Goal: Information Seeking & Learning: Learn about a topic

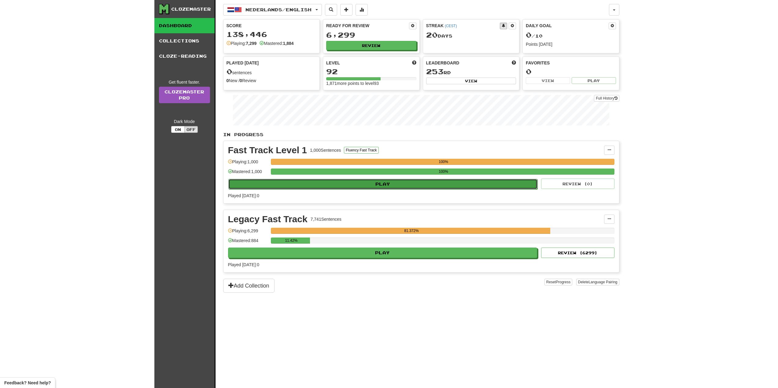
click at [337, 181] on button "Play" at bounding box center [382, 184] width 309 height 10
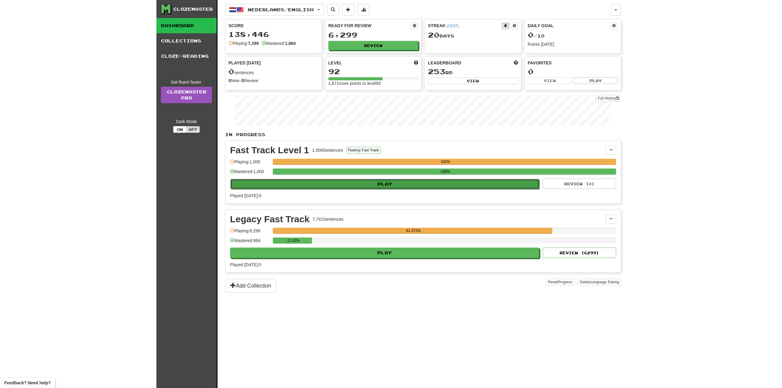
select select "**"
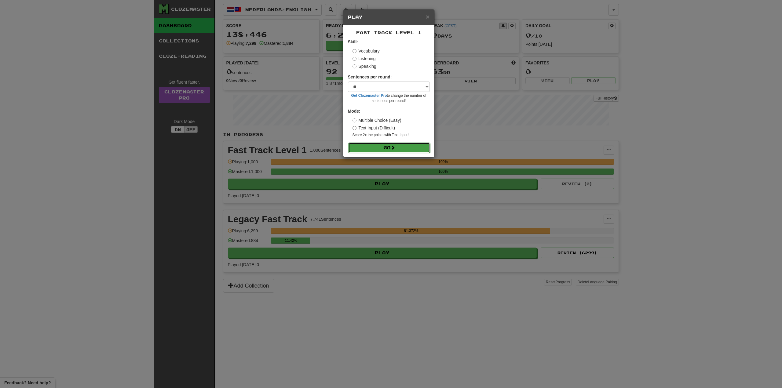
click at [367, 145] on button "Go" at bounding box center [389, 148] width 82 height 10
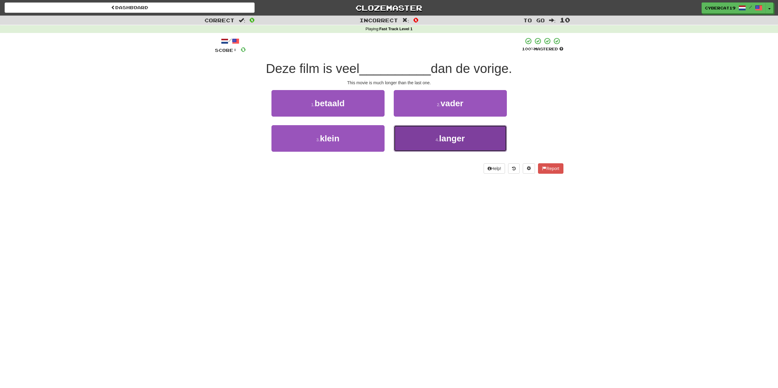
click at [418, 138] on button "4 . langer" at bounding box center [450, 138] width 113 height 27
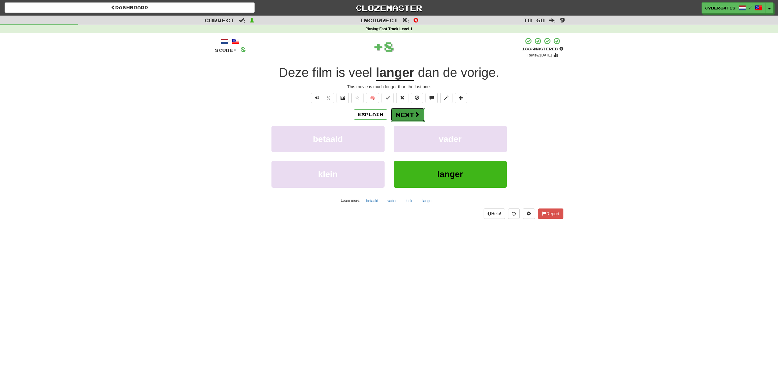
click at [413, 111] on button "Next" at bounding box center [407, 115] width 34 height 14
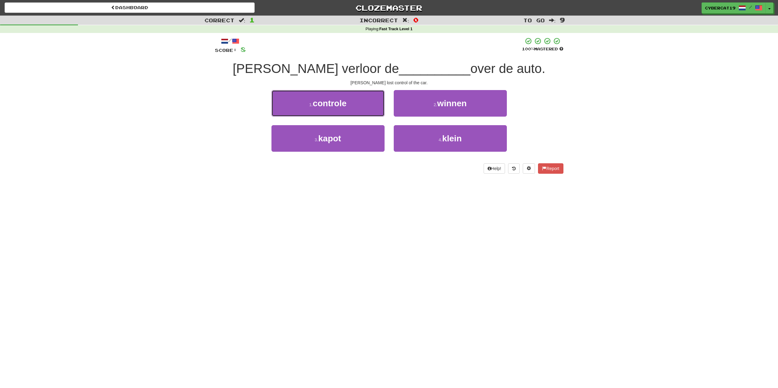
click at [371, 107] on button "1 . controle" at bounding box center [327, 103] width 113 height 27
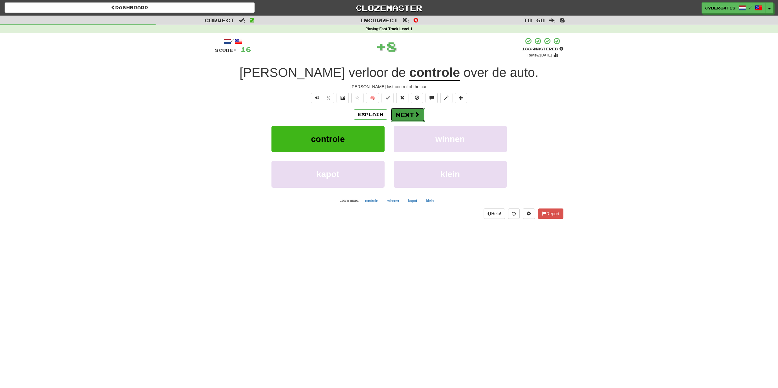
click at [407, 111] on button "Next" at bounding box center [407, 115] width 34 height 14
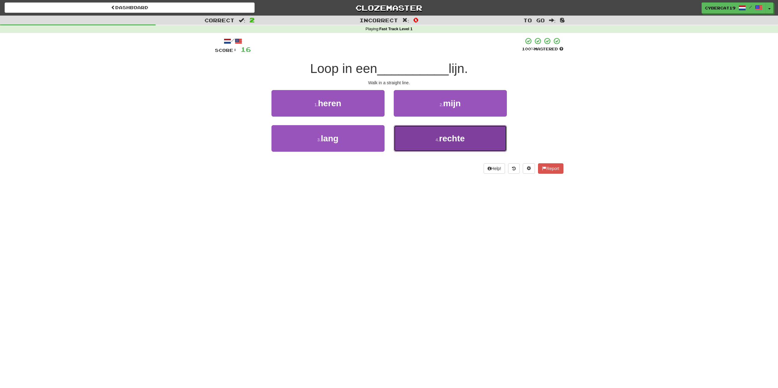
click at [403, 131] on button "4 . rechte" at bounding box center [450, 138] width 113 height 27
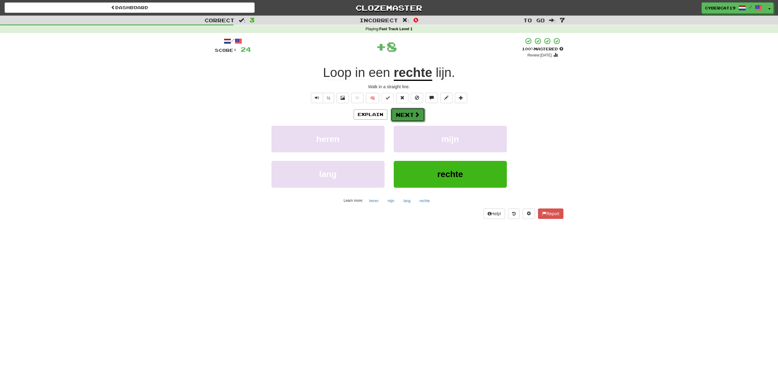
click at [407, 110] on button "Next" at bounding box center [407, 115] width 34 height 14
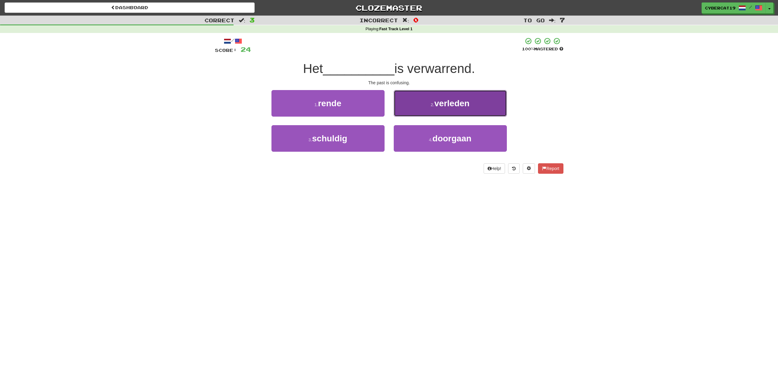
click at [415, 107] on button "2 . verleden" at bounding box center [450, 103] width 113 height 27
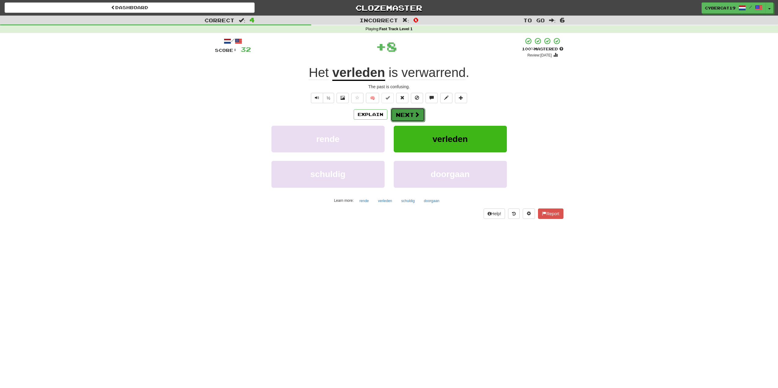
click at [407, 114] on button "Next" at bounding box center [407, 115] width 34 height 14
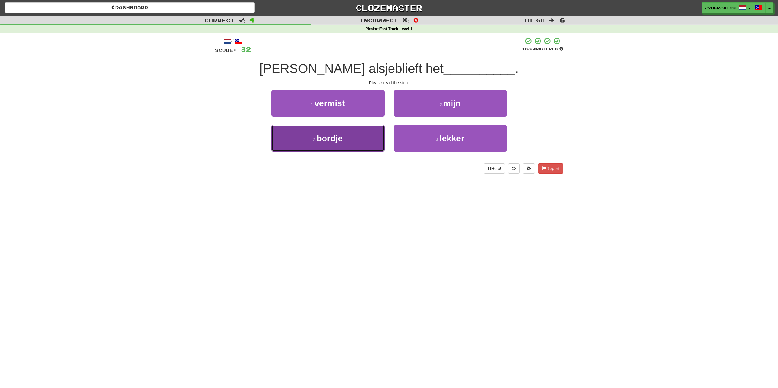
click at [361, 143] on button "3 . bordje" at bounding box center [327, 138] width 113 height 27
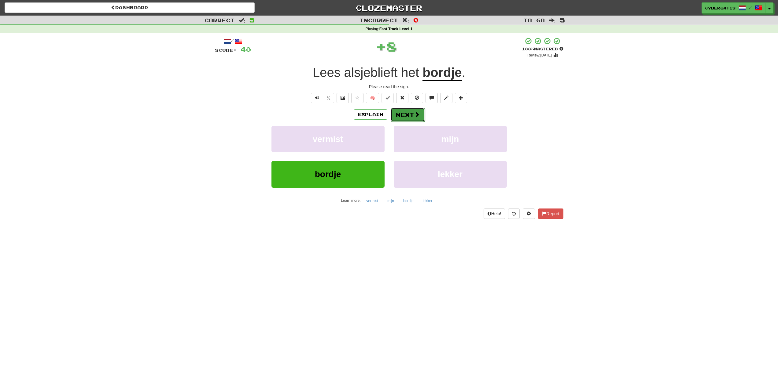
click at [408, 120] on button "Next" at bounding box center [407, 115] width 34 height 14
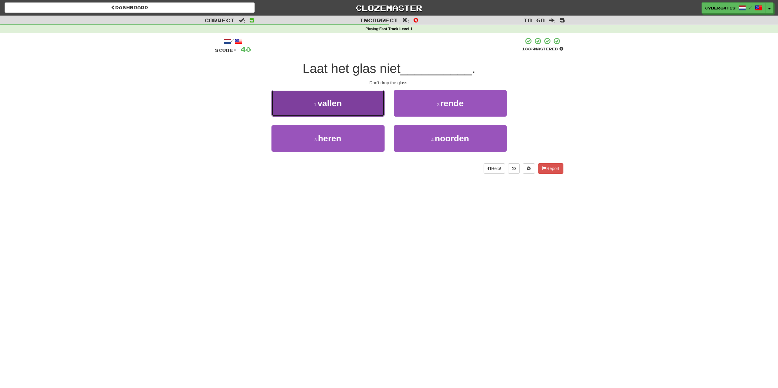
click at [376, 102] on button "1 . vallen" at bounding box center [327, 103] width 113 height 27
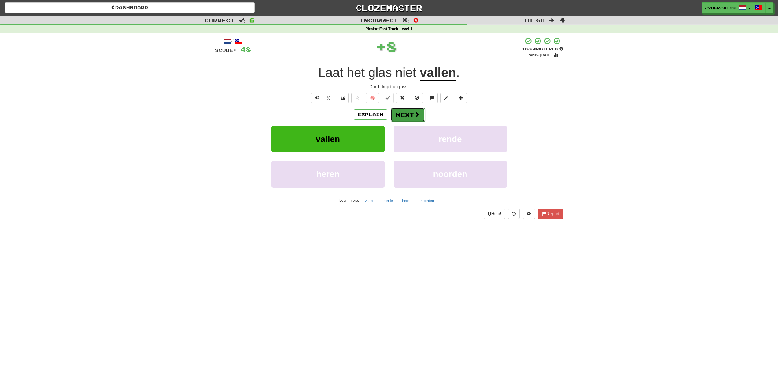
click at [414, 113] on span at bounding box center [416, 114] width 5 height 5
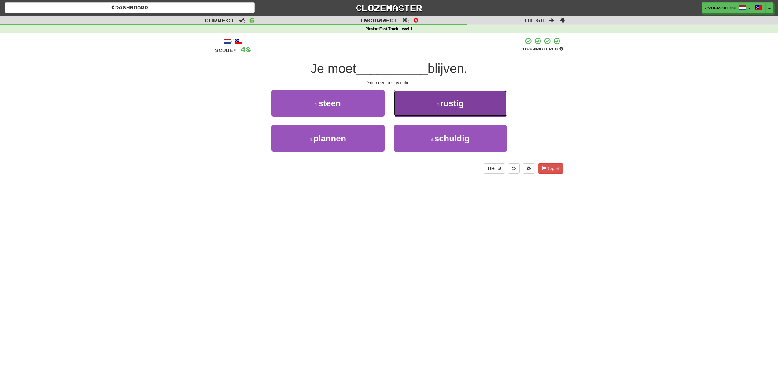
click at [414, 109] on button "2 . rustig" at bounding box center [450, 103] width 113 height 27
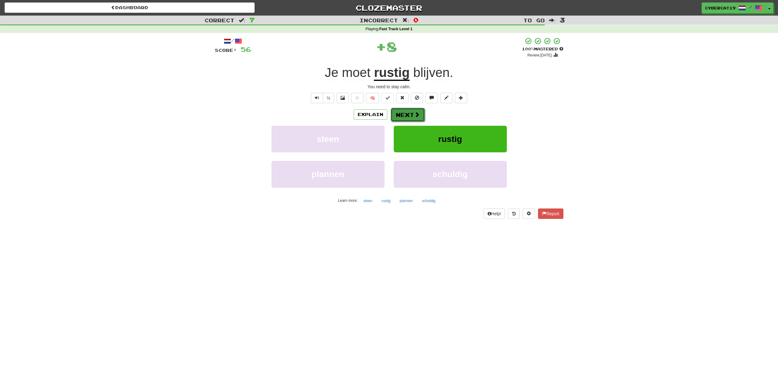
click at [408, 117] on button "Next" at bounding box center [407, 115] width 34 height 14
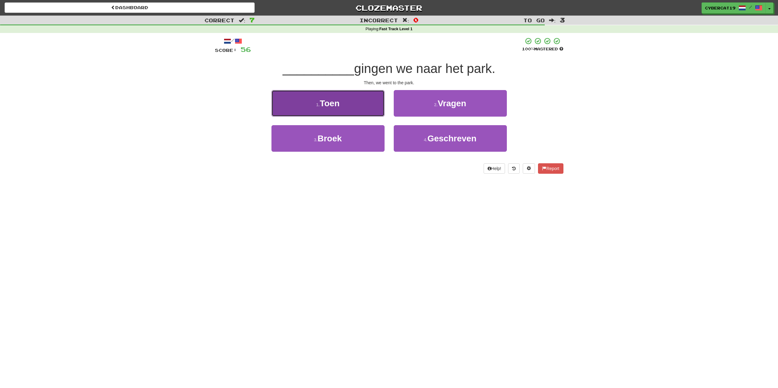
click at [376, 111] on button "1 . Toen" at bounding box center [327, 103] width 113 height 27
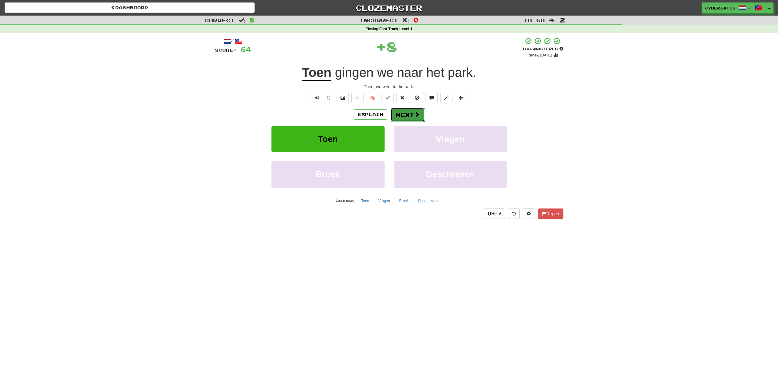
click at [410, 116] on button "Next" at bounding box center [407, 115] width 34 height 14
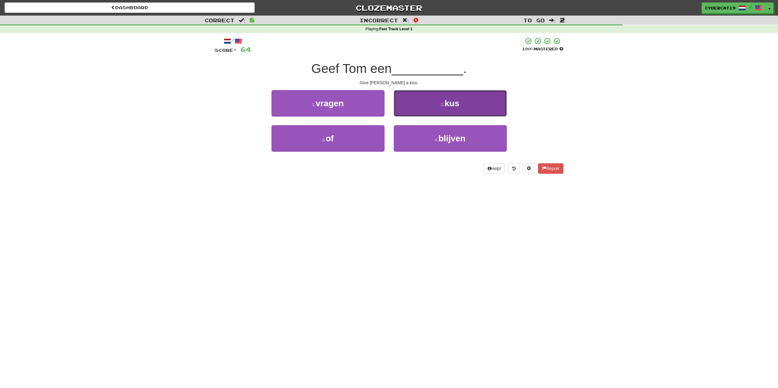
click at [408, 107] on button "2 . kus" at bounding box center [450, 103] width 113 height 27
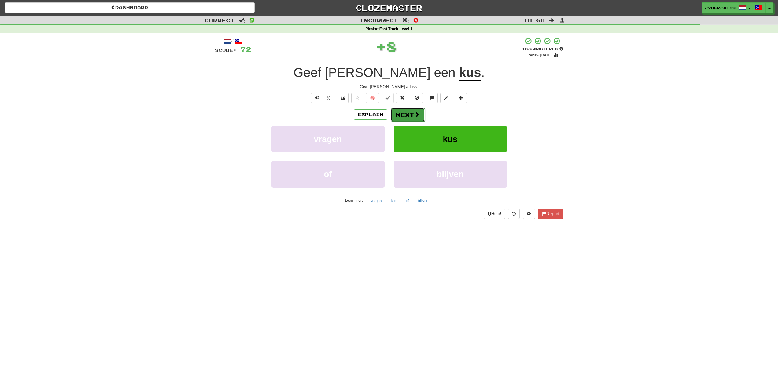
click at [404, 110] on button "Next" at bounding box center [407, 115] width 34 height 14
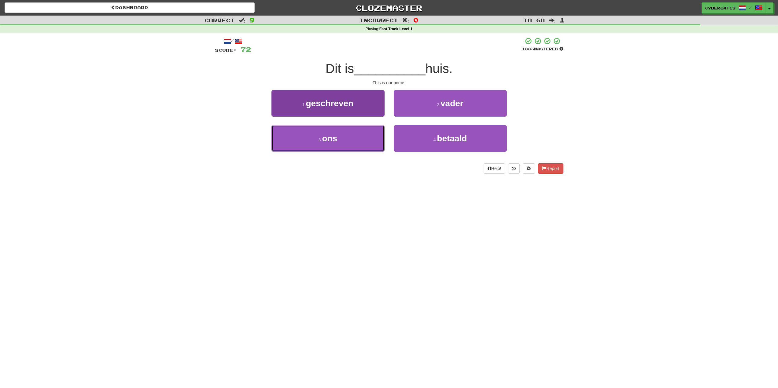
click at [365, 140] on button "3 . ons" at bounding box center [327, 138] width 113 height 27
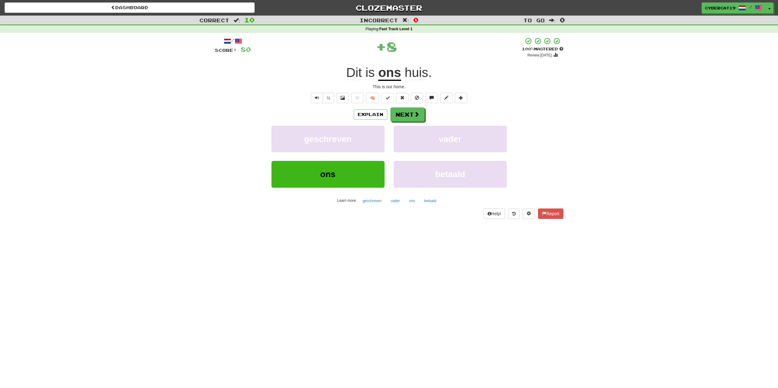
click at [406, 123] on div "Explain Next geschreven vader ons betaald Learn more: geschreven vader ons beta…" at bounding box center [389, 157] width 348 height 98
click at [406, 115] on button "Next" at bounding box center [407, 115] width 34 height 14
